Goal: Task Accomplishment & Management: Manage account settings

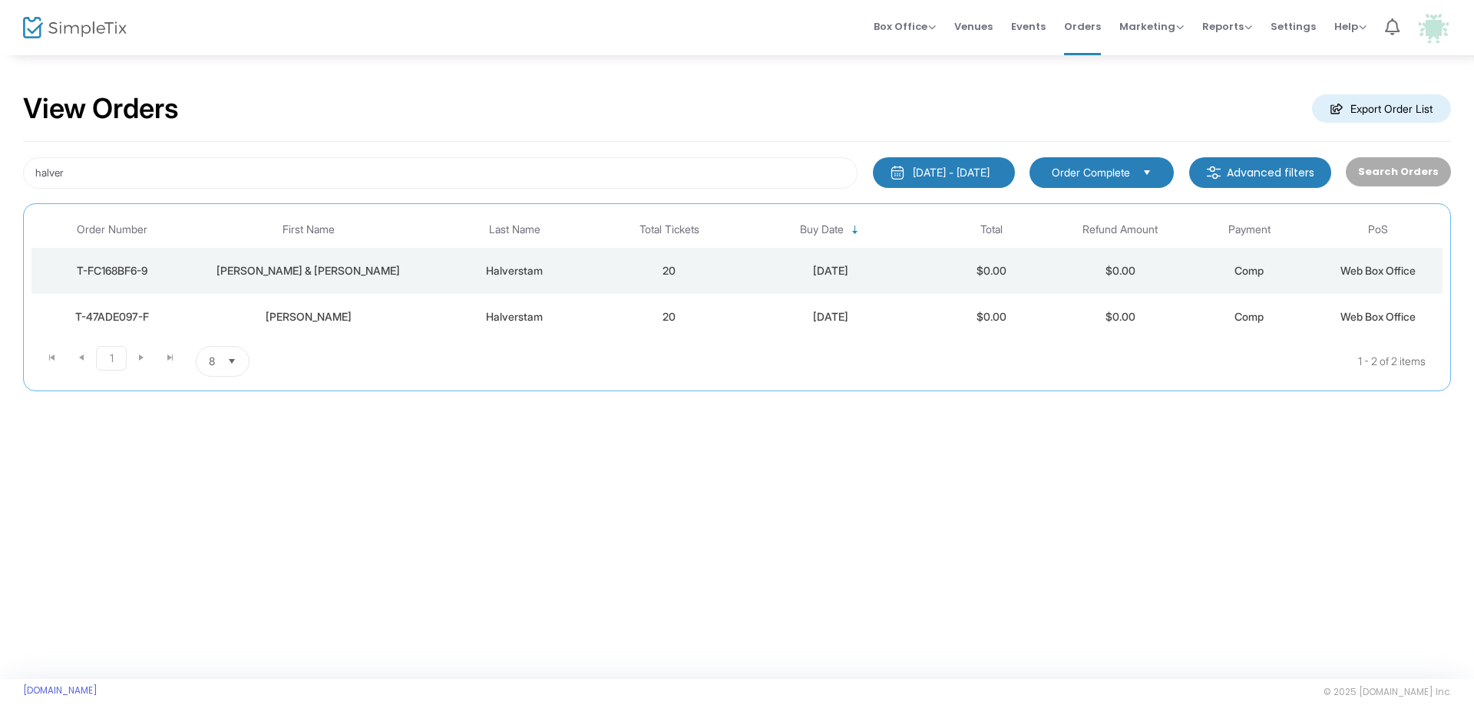
click at [488, 511] on div "View Orders Export Order List halver 8/24/2025 - 9/23/2025 Last 30 Days Today Y…" at bounding box center [737, 367] width 1474 height 626
click at [897, 30] on span "Box Office" at bounding box center [905, 26] width 62 height 15
click at [910, 44] on li "Sell Tickets" at bounding box center [929, 52] width 110 height 30
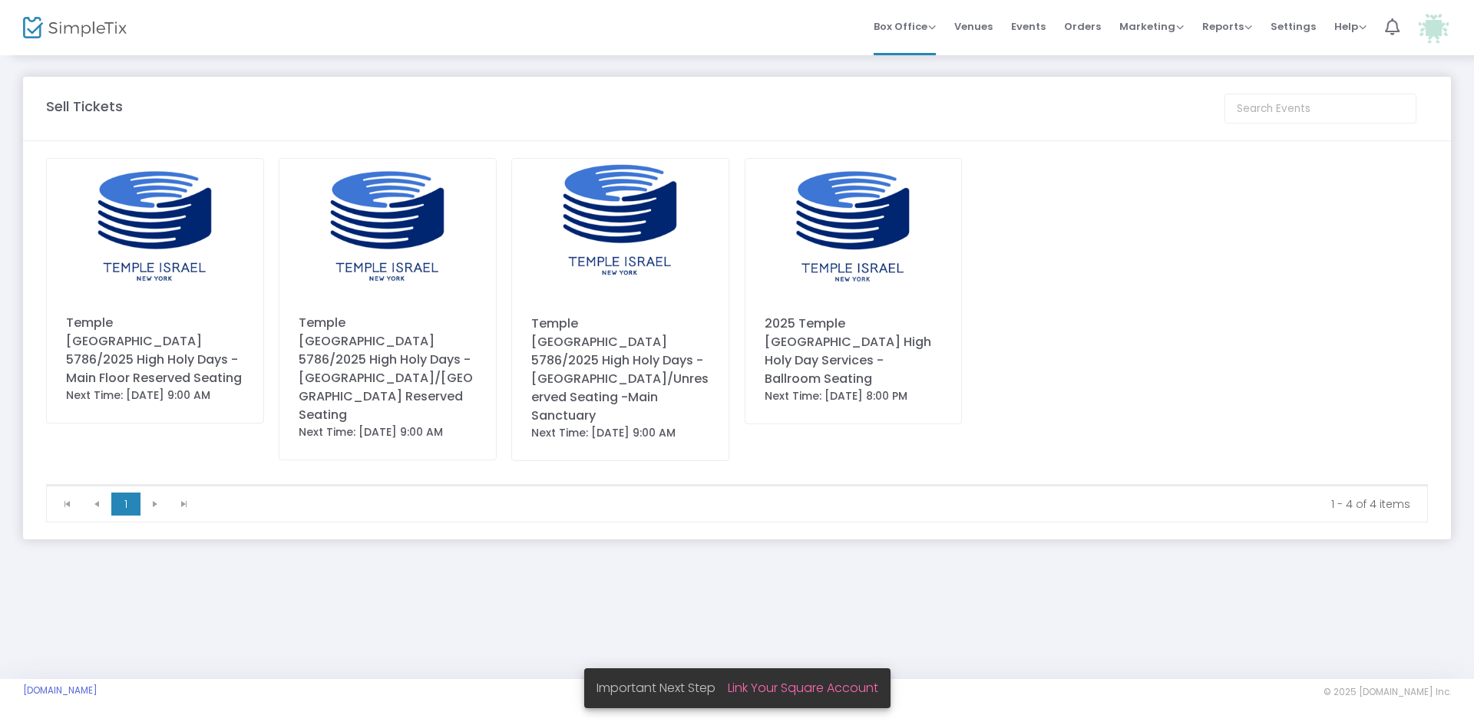
click at [135, 339] on div "Temple Israel 5786/2025 High Holy Days - Main Floor Reserved Seating" at bounding box center [155, 351] width 178 height 74
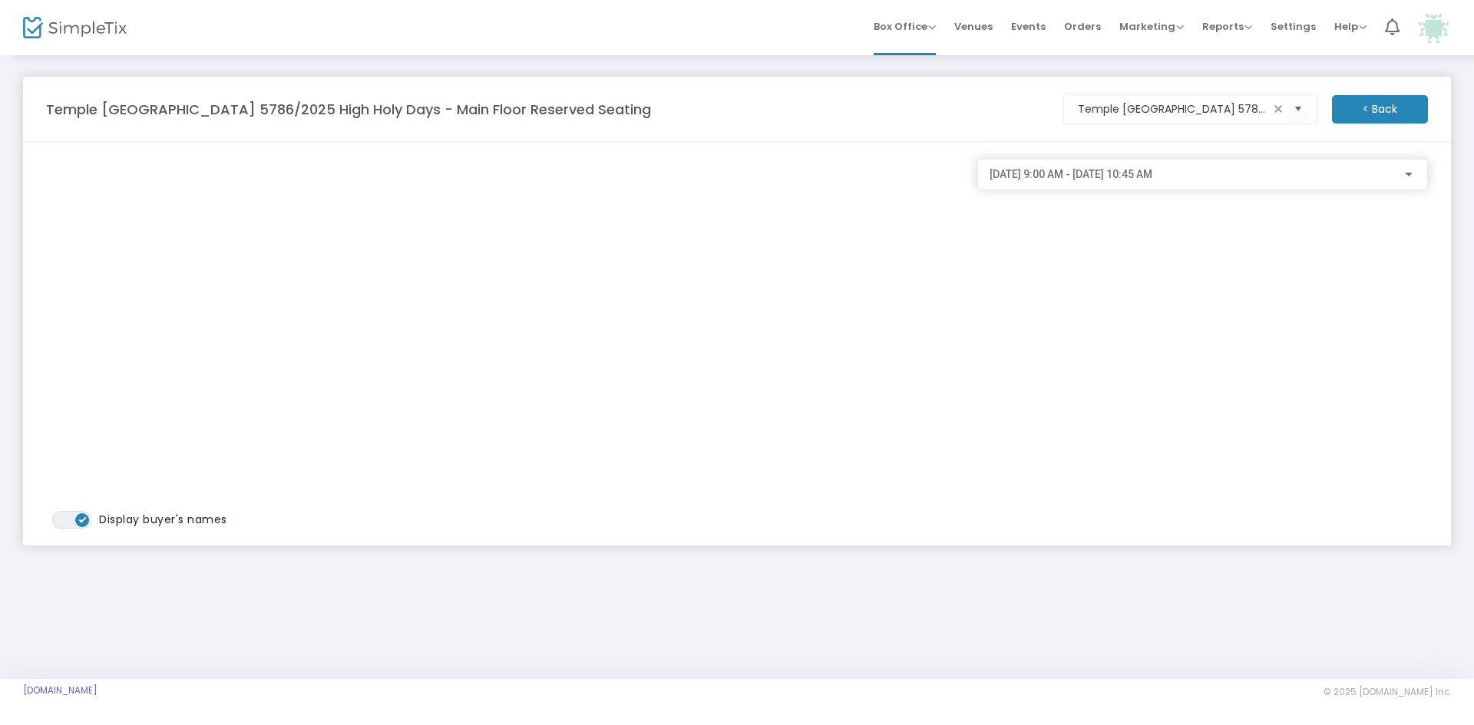
click at [1163, 415] on div "9/23/2025 @ 9:00 AM - 9/23/2025 @ 10:45 AM" at bounding box center [1202, 344] width 465 height 370
drag, startPoint x: 1177, startPoint y: 415, endPoint x: 1078, endPoint y: 464, distance: 110.9
click at [1171, 414] on div "9/23/2025 @ 9:00 AM - 9/23/2025 @ 10:45 AM" at bounding box center [1202, 344] width 465 height 370
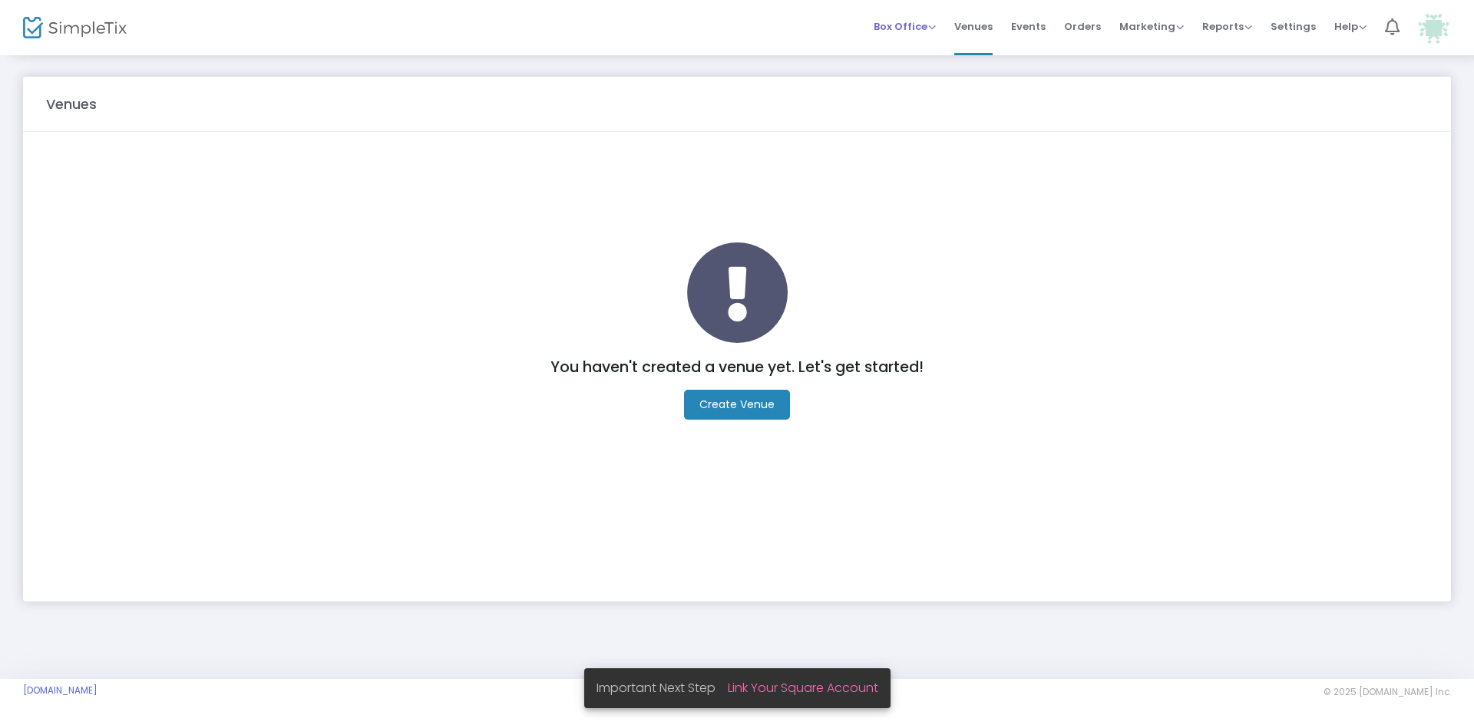
click at [908, 19] on div "Box Office Sell Tickets Bookings Sell Season Pass" at bounding box center [905, 26] width 62 height 15
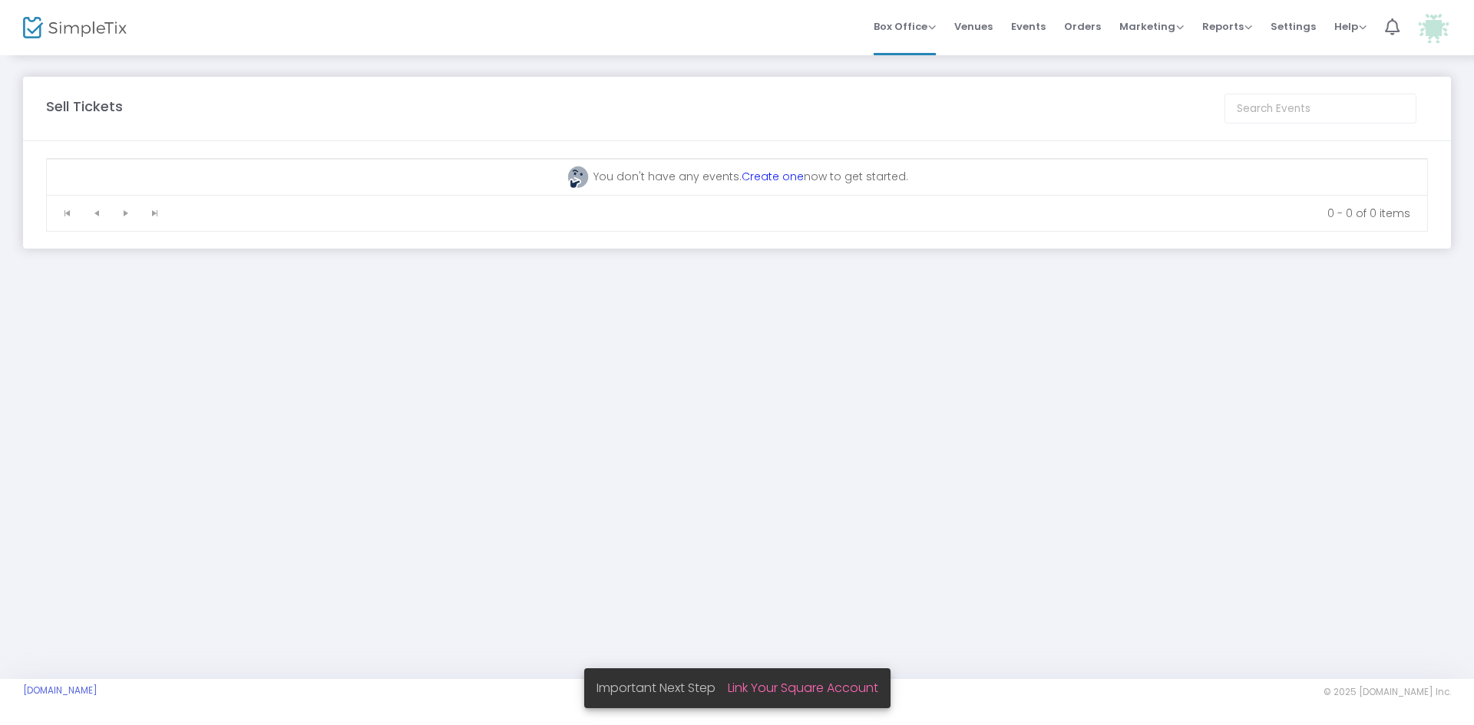
click at [1438, 25] on img at bounding box center [1433, 27] width 31 height 31
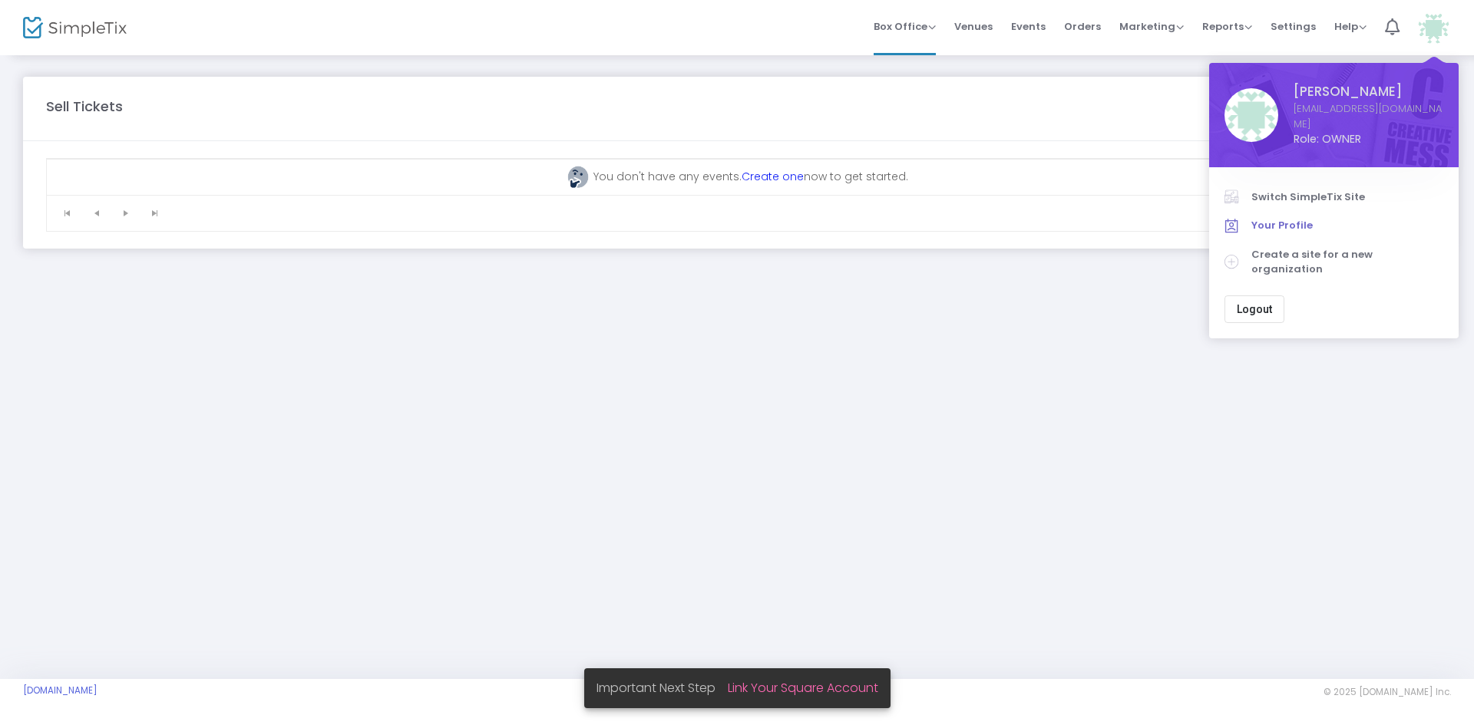
click at [1277, 221] on span "Your Profile" at bounding box center [1347, 225] width 192 height 15
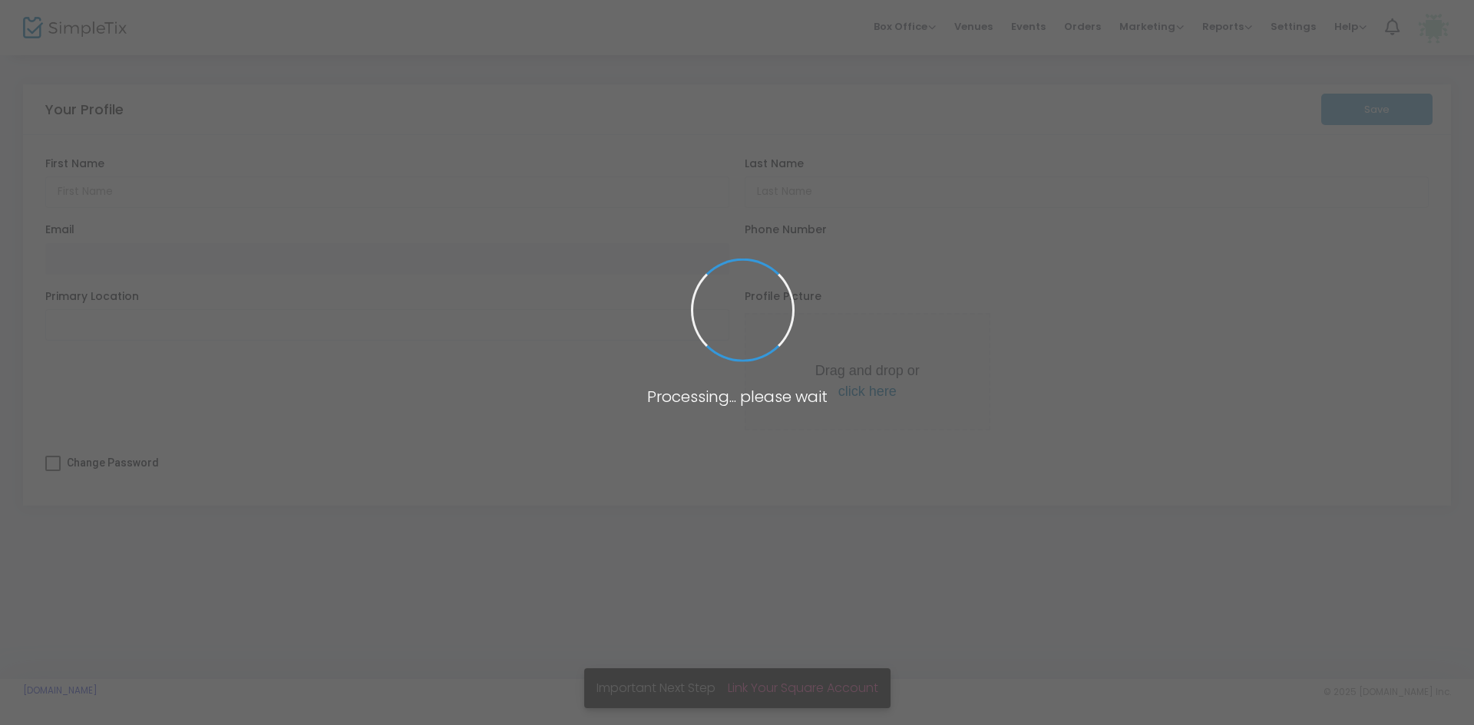
type input "Eugenia"
type input "Edwards"
type input "[EMAIL_ADDRESS][DOMAIN_NAME]"
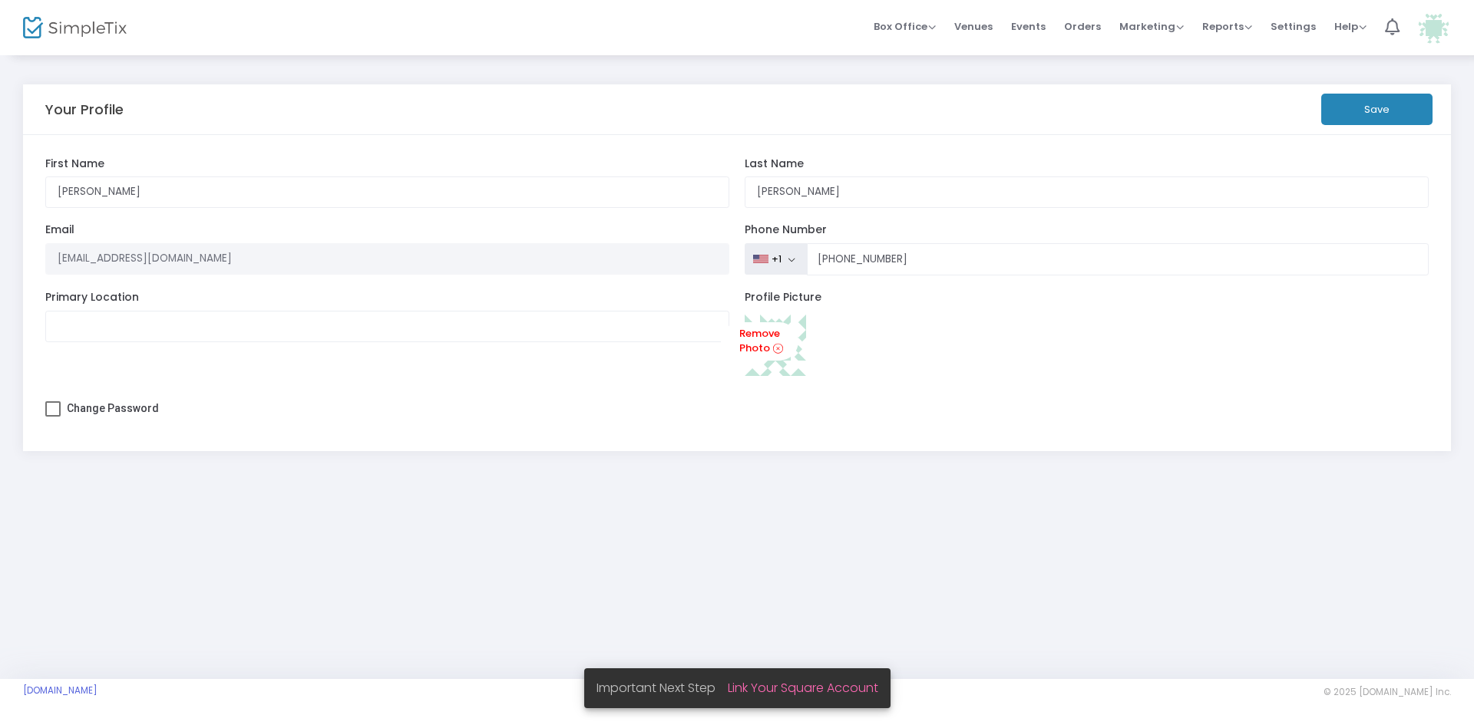
click at [406, 370] on div "Primary Location" at bounding box center [387, 341] width 699 height 101
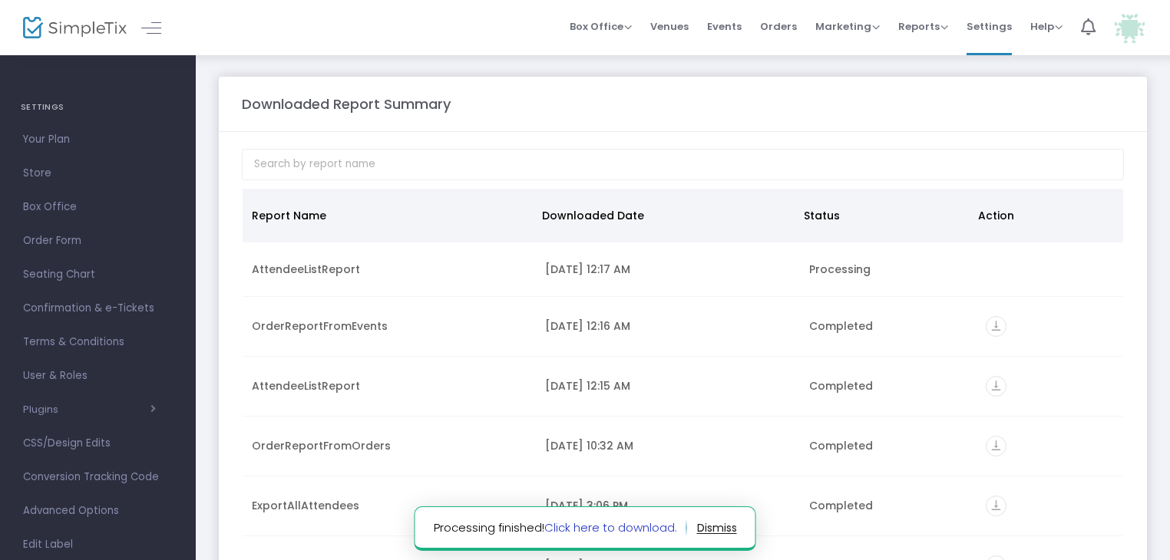
click at [587, 531] on link "Click here to download." at bounding box center [610, 528] width 133 height 16
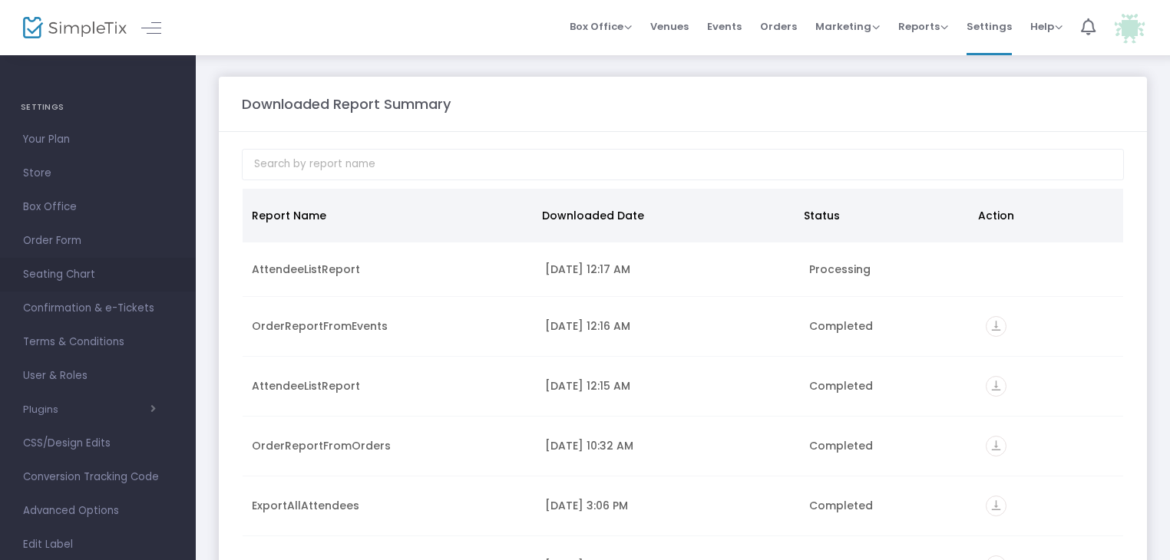
click at [40, 275] on span "Seating Chart" at bounding box center [98, 275] width 150 height 20
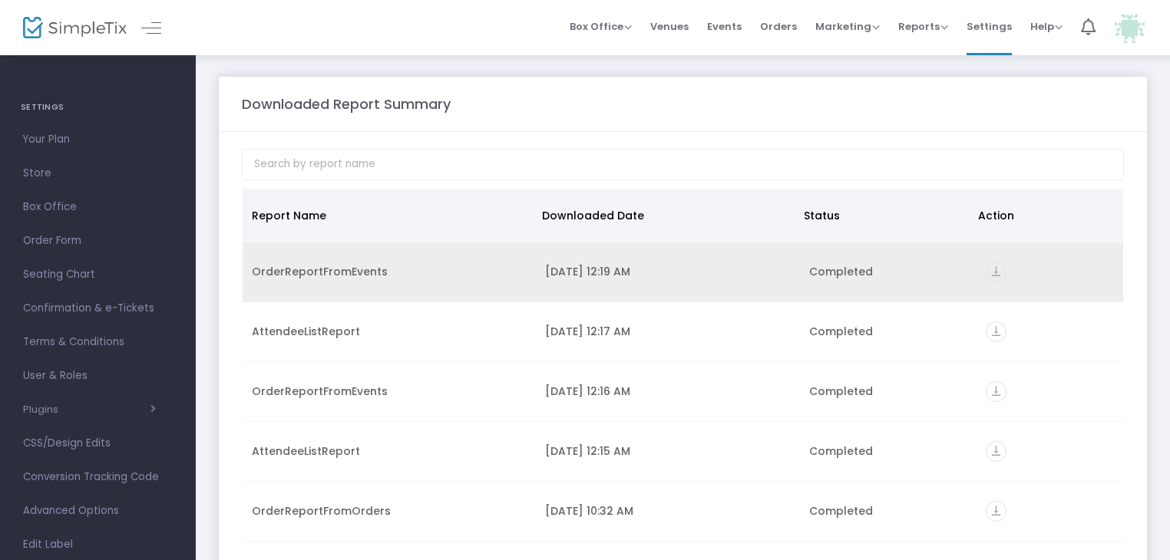
click at [986, 269] on icon "vertical_align_bottom" at bounding box center [996, 272] width 21 height 21
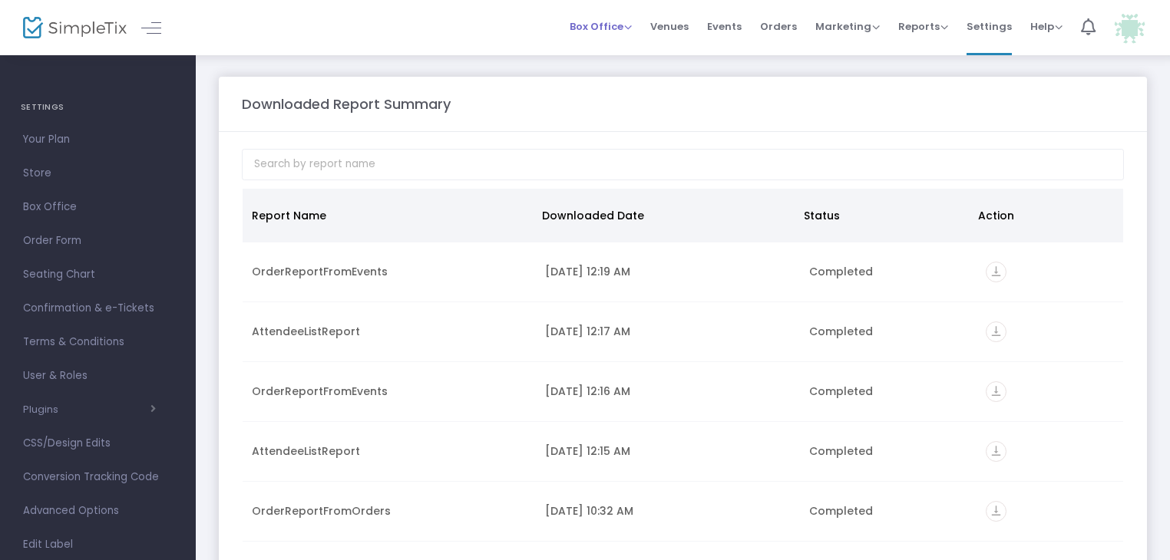
click at [596, 25] on span "Box Office" at bounding box center [601, 26] width 62 height 15
click at [610, 51] on li "Sell Tickets" at bounding box center [625, 52] width 110 height 30
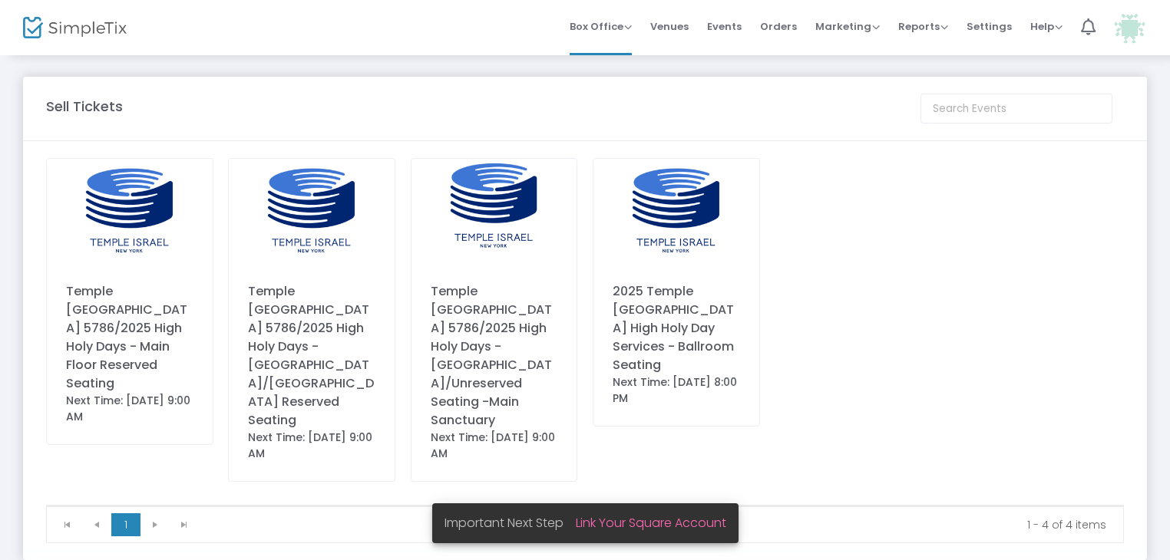
click at [131, 323] on div "Temple [GEOGRAPHIC_DATA] 5786/2025 High Holy Days - Main Floor Reserved Seating" at bounding box center [129, 338] width 127 height 111
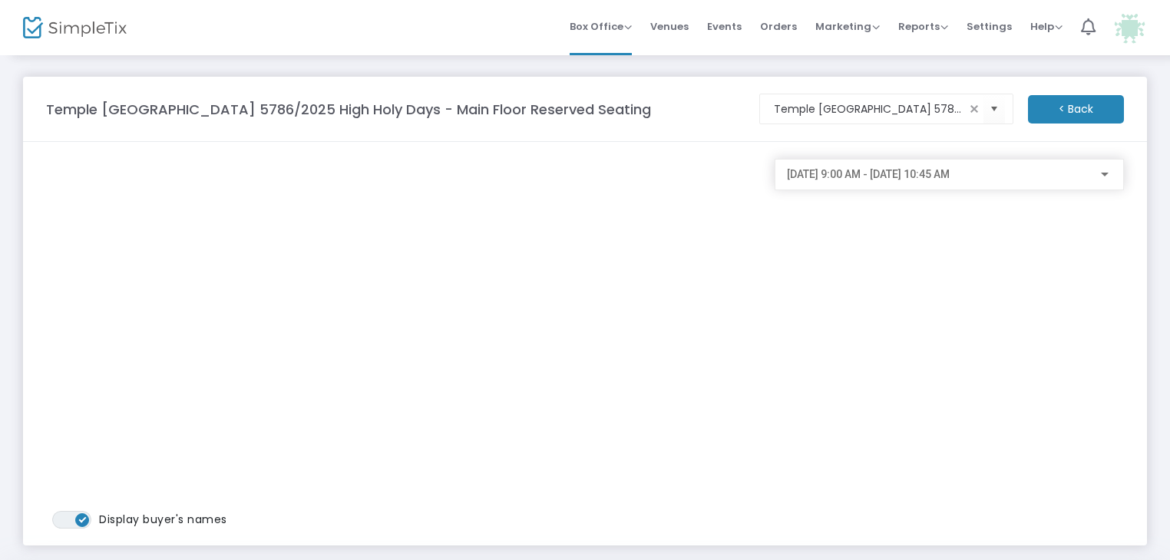
click at [861, 312] on div "[DATE] 9:00 AM - [DATE] 10:45 AM" at bounding box center [949, 344] width 365 height 370
